Goal: Information Seeking & Learning: Find specific fact

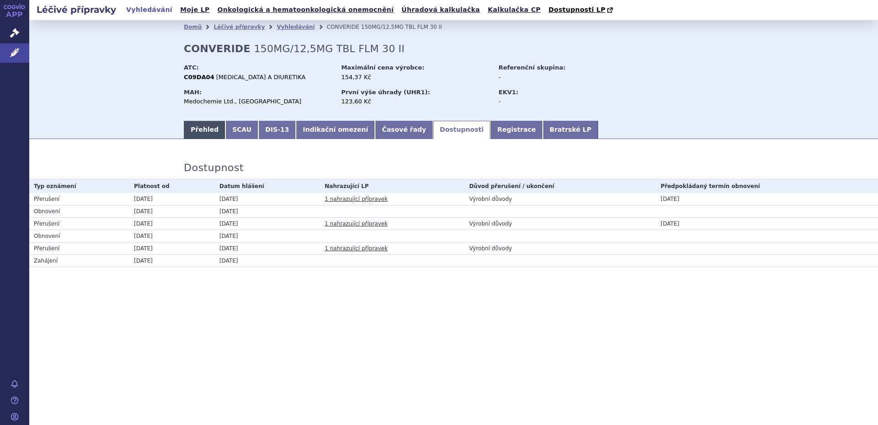
click at [202, 132] on link "Přehled" at bounding box center [205, 130] width 42 height 18
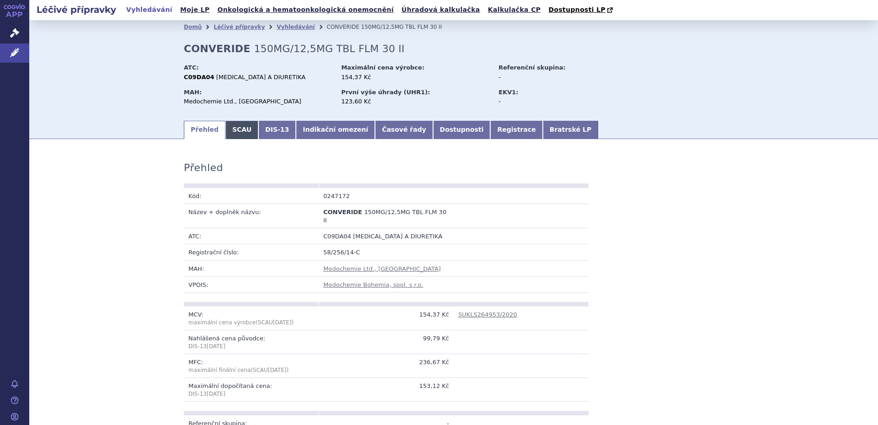
click at [231, 130] on link "SCAU" at bounding box center [241, 130] width 33 height 18
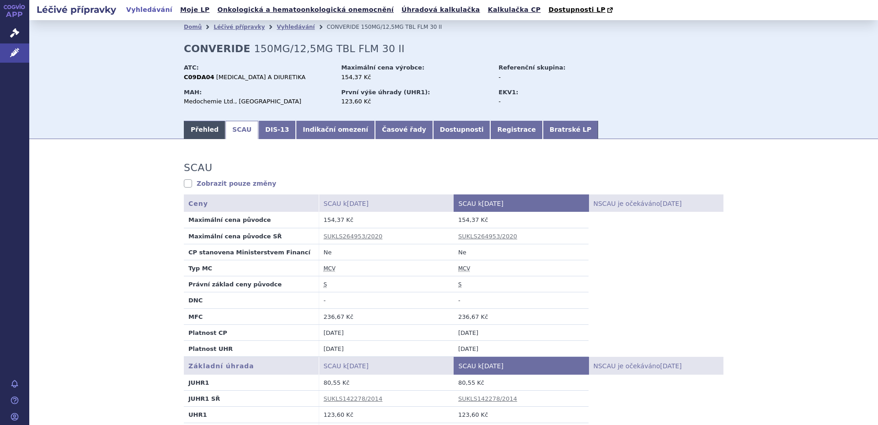
click at [197, 130] on link "Přehled" at bounding box center [205, 130] width 42 height 18
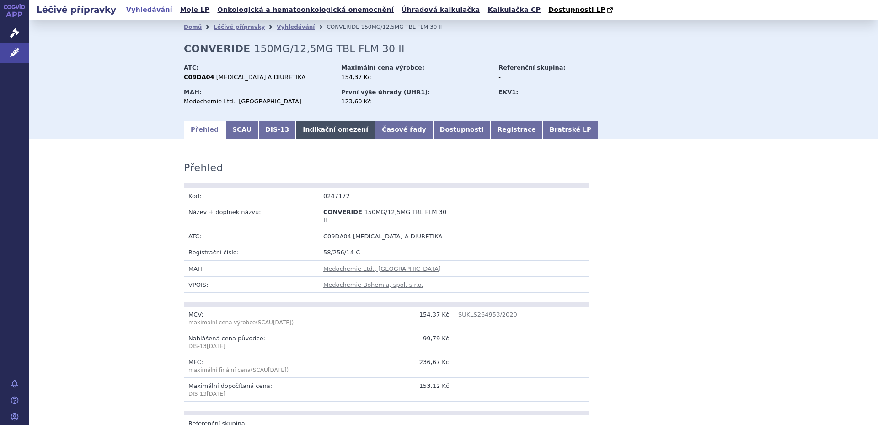
click at [314, 130] on link "Indikační omezení" at bounding box center [335, 130] width 79 height 18
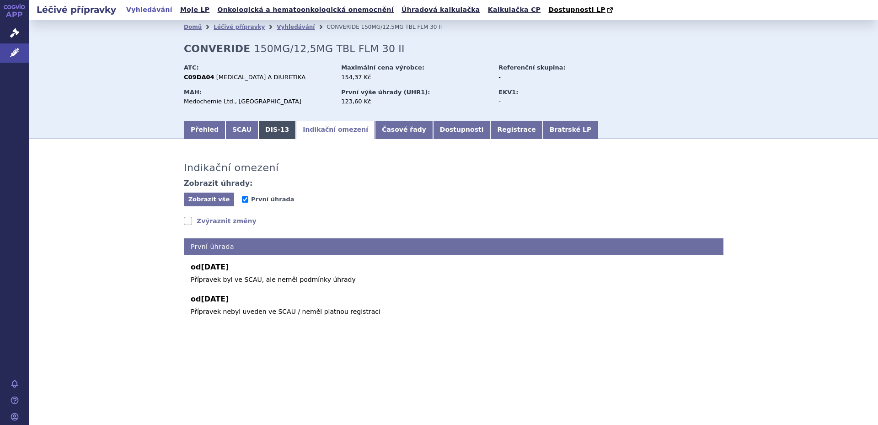
click at [270, 135] on link "DIS-13" at bounding box center [277, 130] width 38 height 18
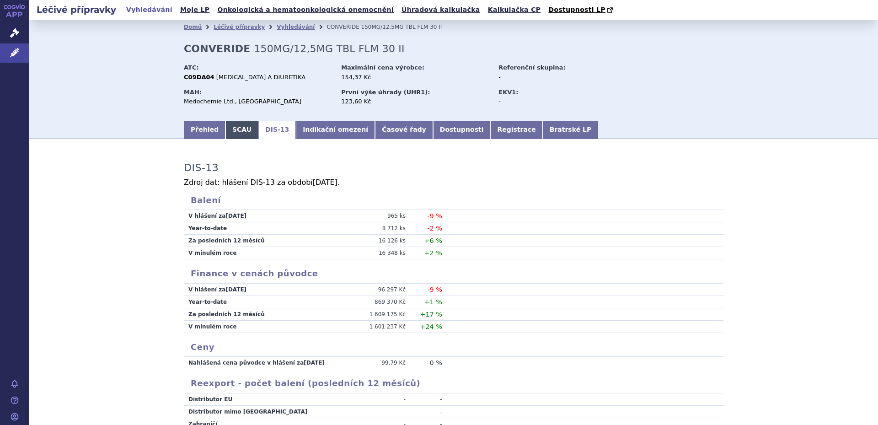
click at [239, 134] on link "SCAU" at bounding box center [241, 130] width 33 height 18
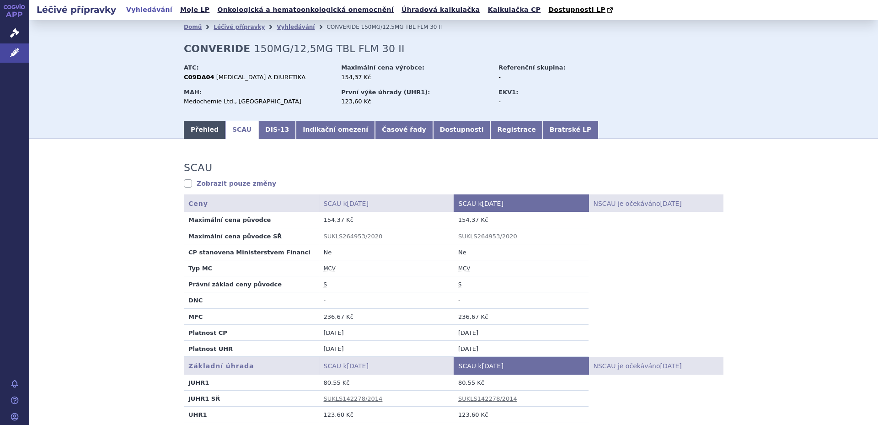
click at [201, 132] on link "Přehled" at bounding box center [205, 130] width 42 height 18
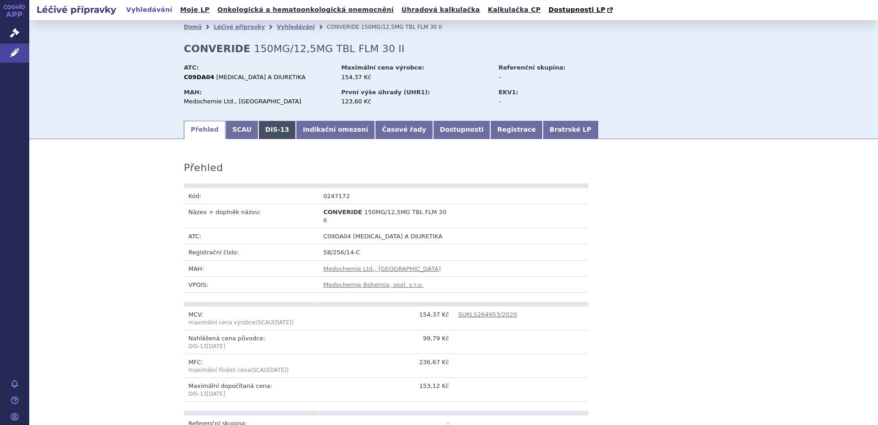
click at [264, 134] on link "DIS-13" at bounding box center [277, 130] width 38 height 18
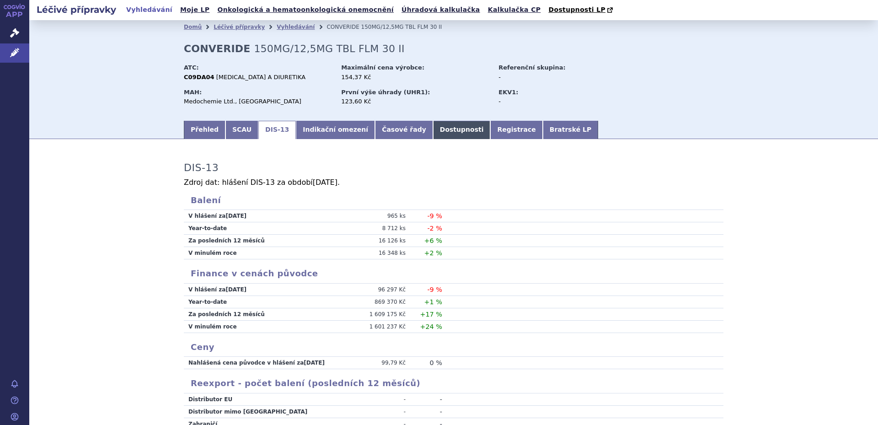
click at [433, 132] on link "Dostupnosti" at bounding box center [462, 130] width 58 height 18
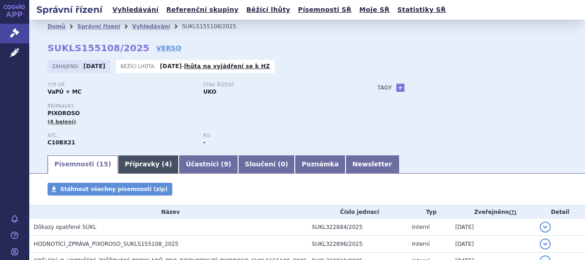
click at [165, 166] on span "4" at bounding box center [167, 164] width 5 height 7
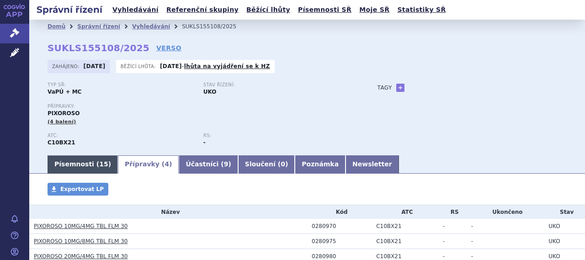
click at [99, 166] on span "15" at bounding box center [103, 164] width 9 height 7
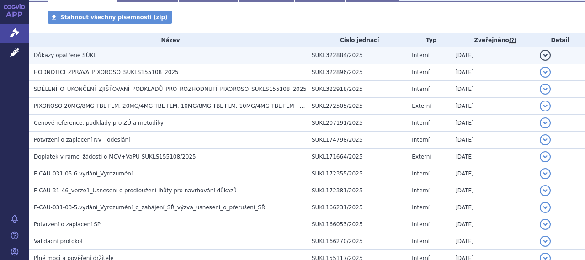
scroll to position [183, 0]
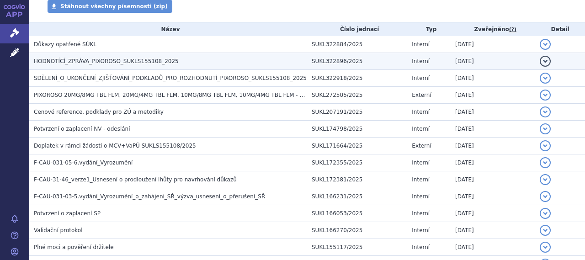
click at [130, 62] on span "HODNOTÍCÍ_ZPRÁVA_PIXOROSO_SUKLS155108_2025" at bounding box center [106, 61] width 145 height 6
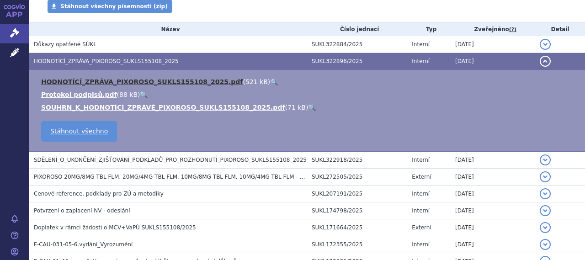
click at [127, 82] on link "HODNOTÍCÍ_ZPRÁVA_PIXOROSO_SUKLS155108_2025.pdf" at bounding box center [142, 81] width 202 height 7
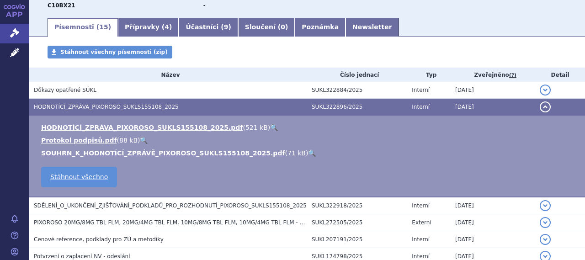
scroll to position [0, 0]
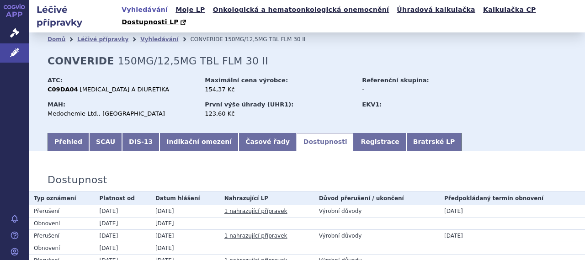
click at [463, 98] on div "EKV1: -" at bounding box center [417, 110] width 110 height 24
click at [63, 55] on strong "CONVERIDE" at bounding box center [81, 60] width 67 height 11
copy h2 "CONVERIDE"
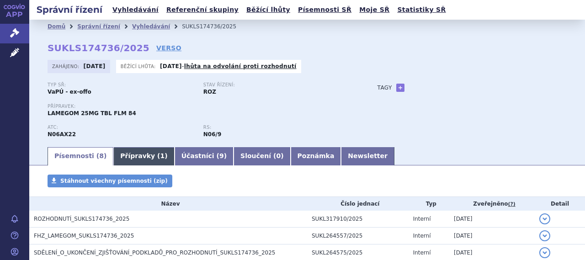
click at [146, 161] on link "Přípravky ( 1 )" at bounding box center [143, 156] width 61 height 18
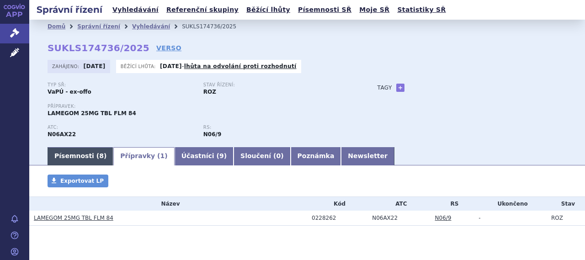
click at [95, 160] on link "Písemnosti ( 8 )" at bounding box center [81, 156] width 66 height 18
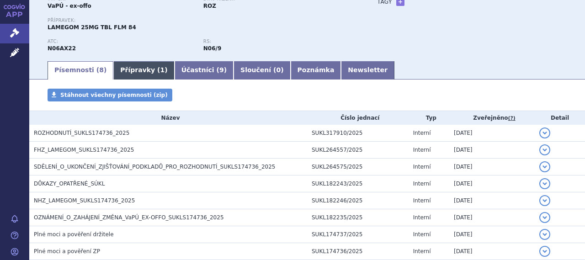
scroll to position [137, 0]
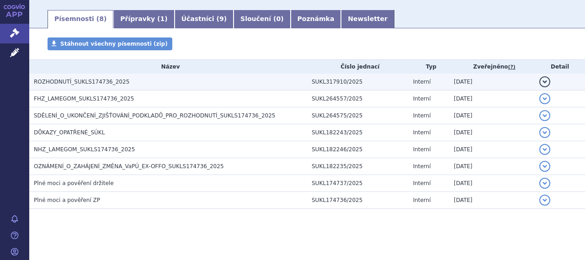
click at [109, 85] on span "ROZHODNUTÍ_SUKLS174736_2025" at bounding box center [82, 82] width 96 height 6
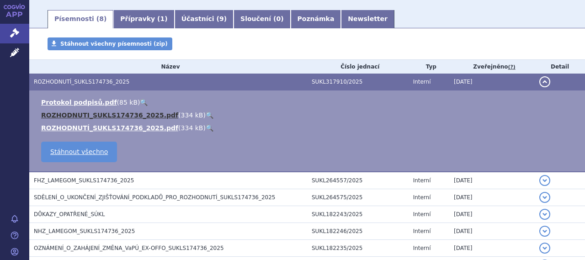
click at [128, 116] on link "ROZHODNUTI_SUKLS174736_2025.pdf" at bounding box center [109, 115] width 137 height 7
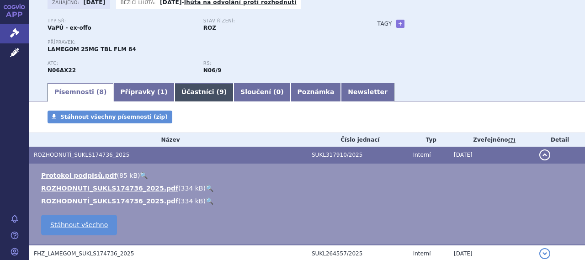
scroll to position [0, 0]
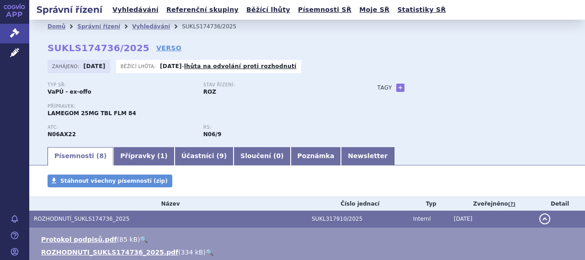
click at [540, 218] on button "detail" at bounding box center [545, 219] width 11 height 11
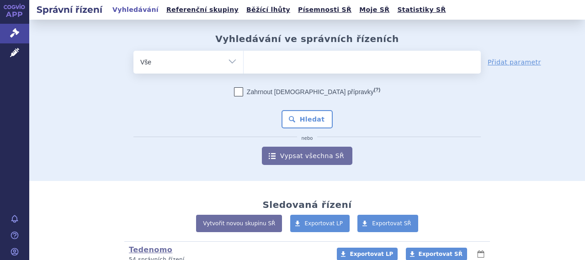
type input "CONVERIDE"
select select "CONVERIDE"
click at [308, 118] on button "Hledat" at bounding box center [308, 119] width 52 height 18
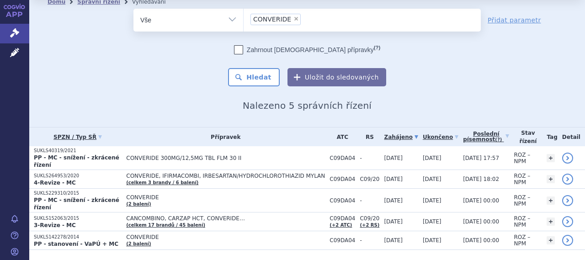
scroll to position [38, 0]
